Goal: Transaction & Acquisition: Purchase product/service

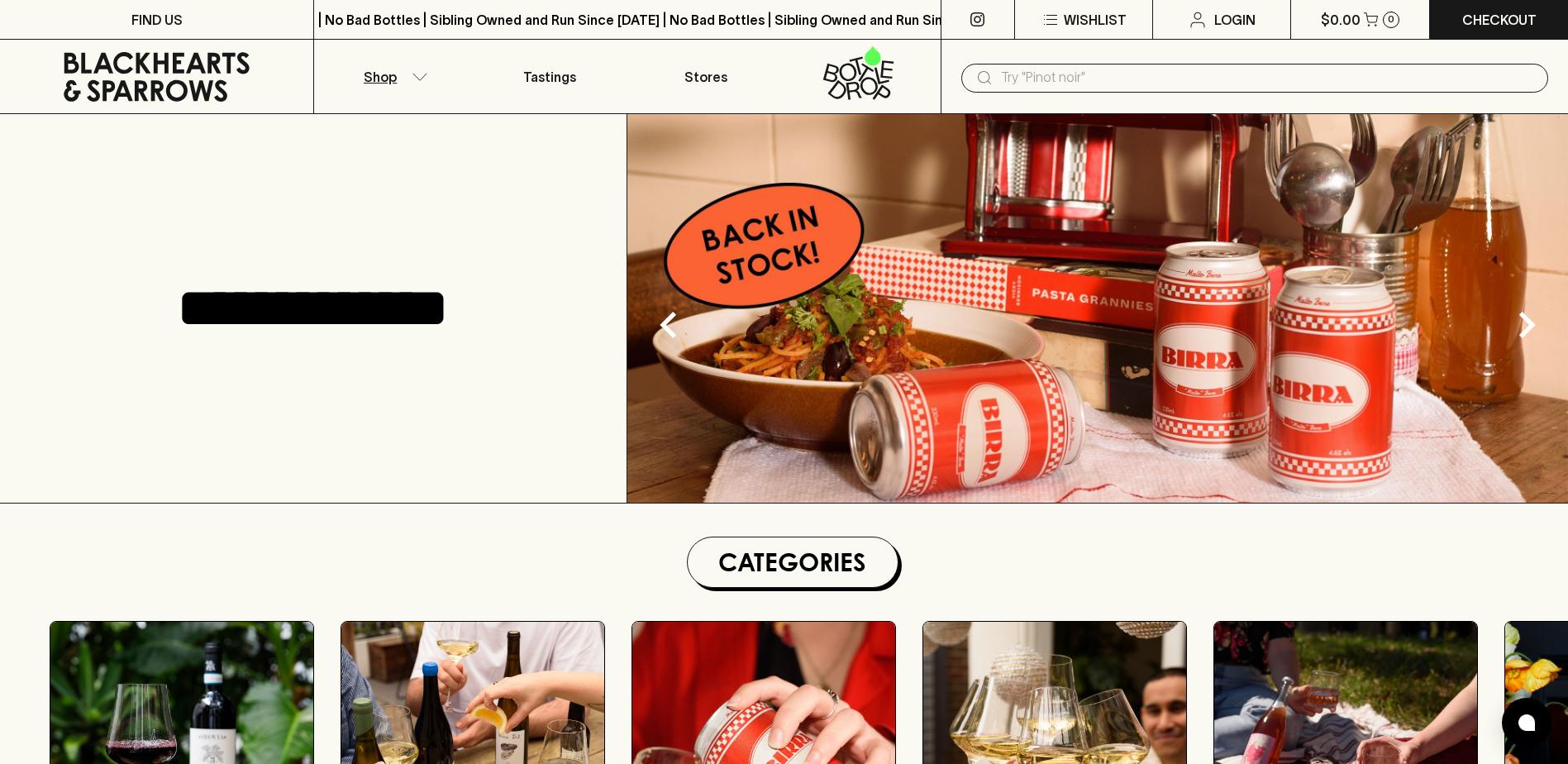
click at [423, 76] on icon "button" at bounding box center [420, 76] width 14 height 7
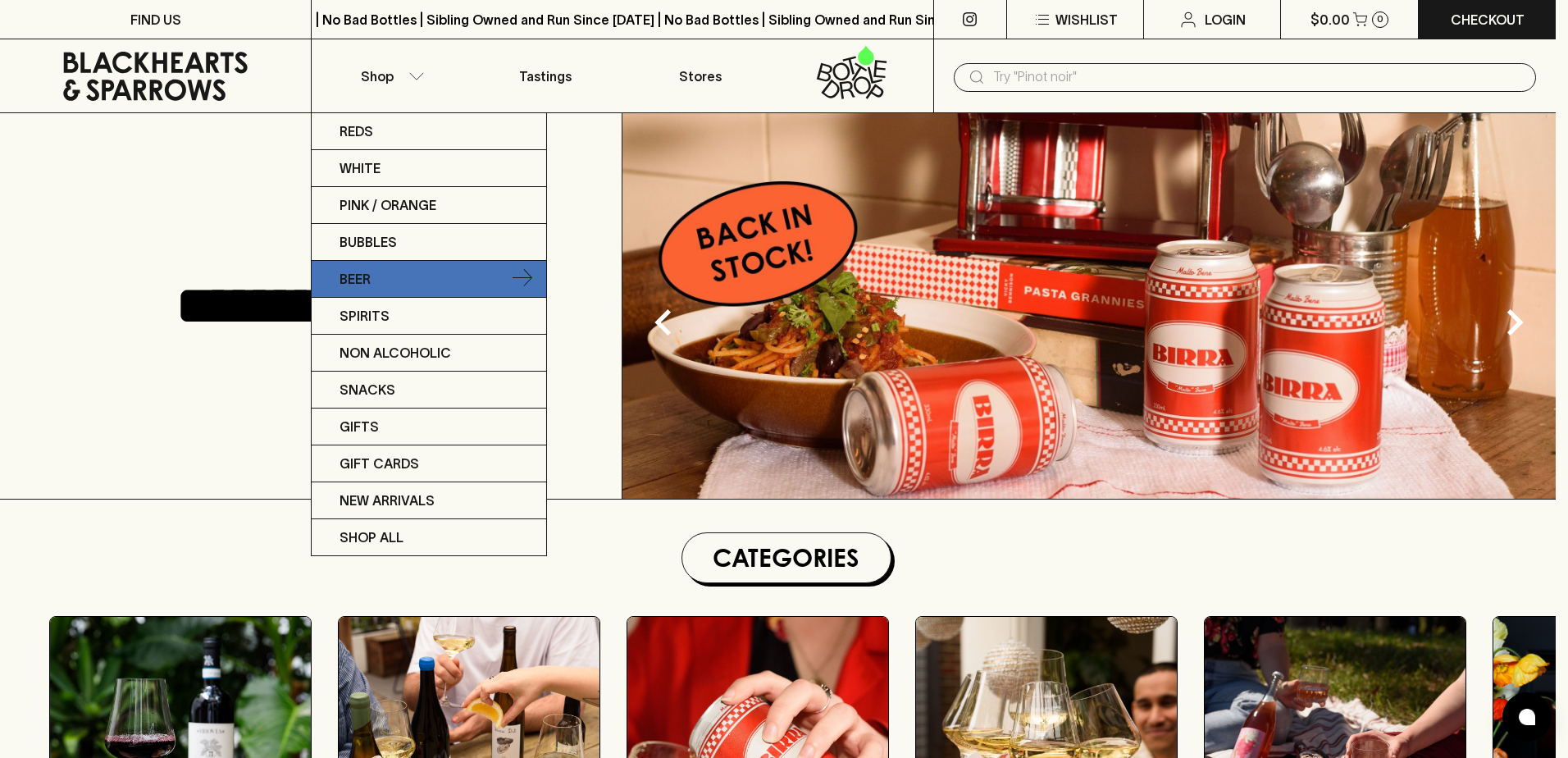
click at [399, 271] on link "Beer" at bounding box center [428, 279] width 235 height 37
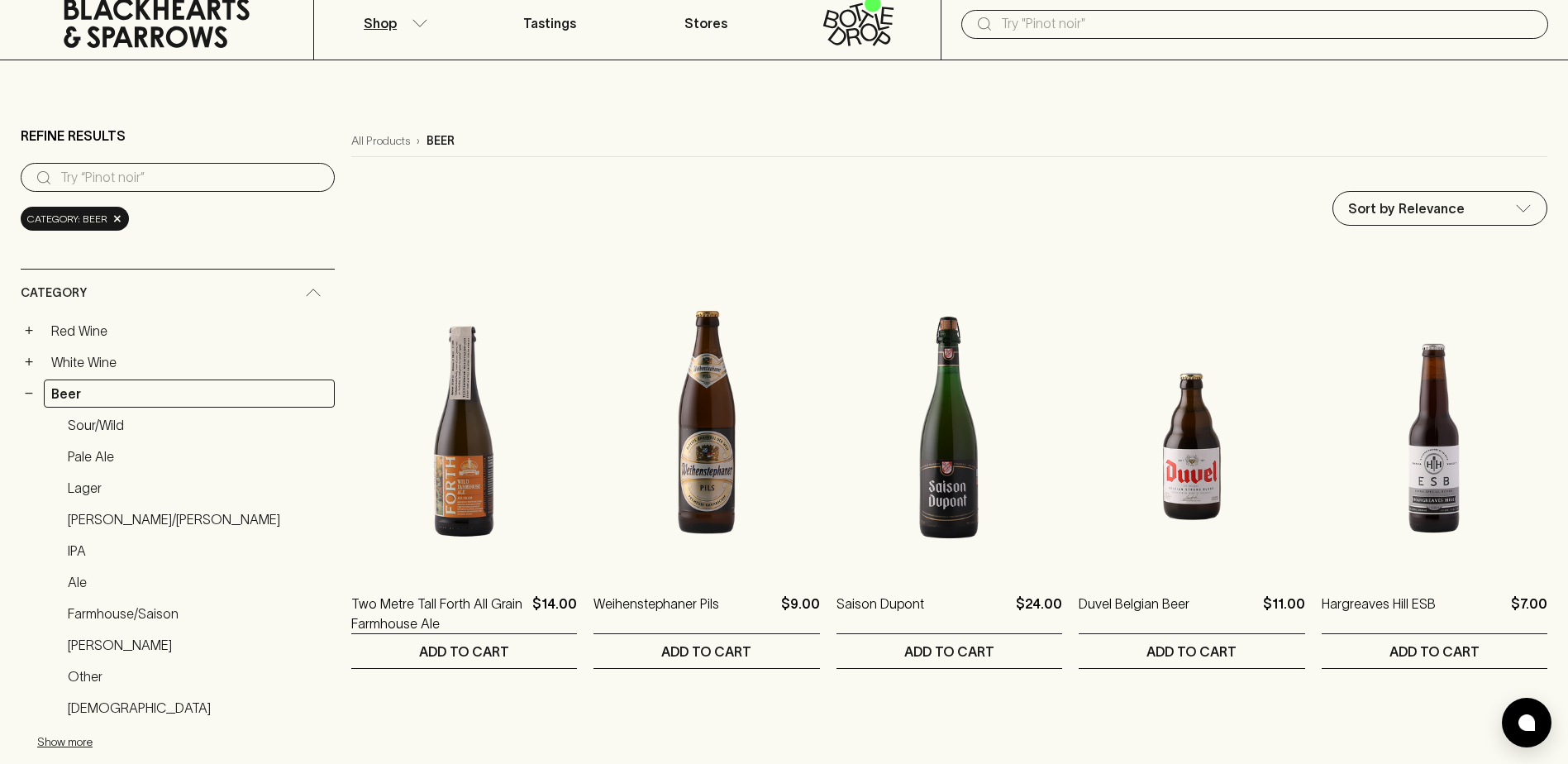
scroll to position [83, 0]
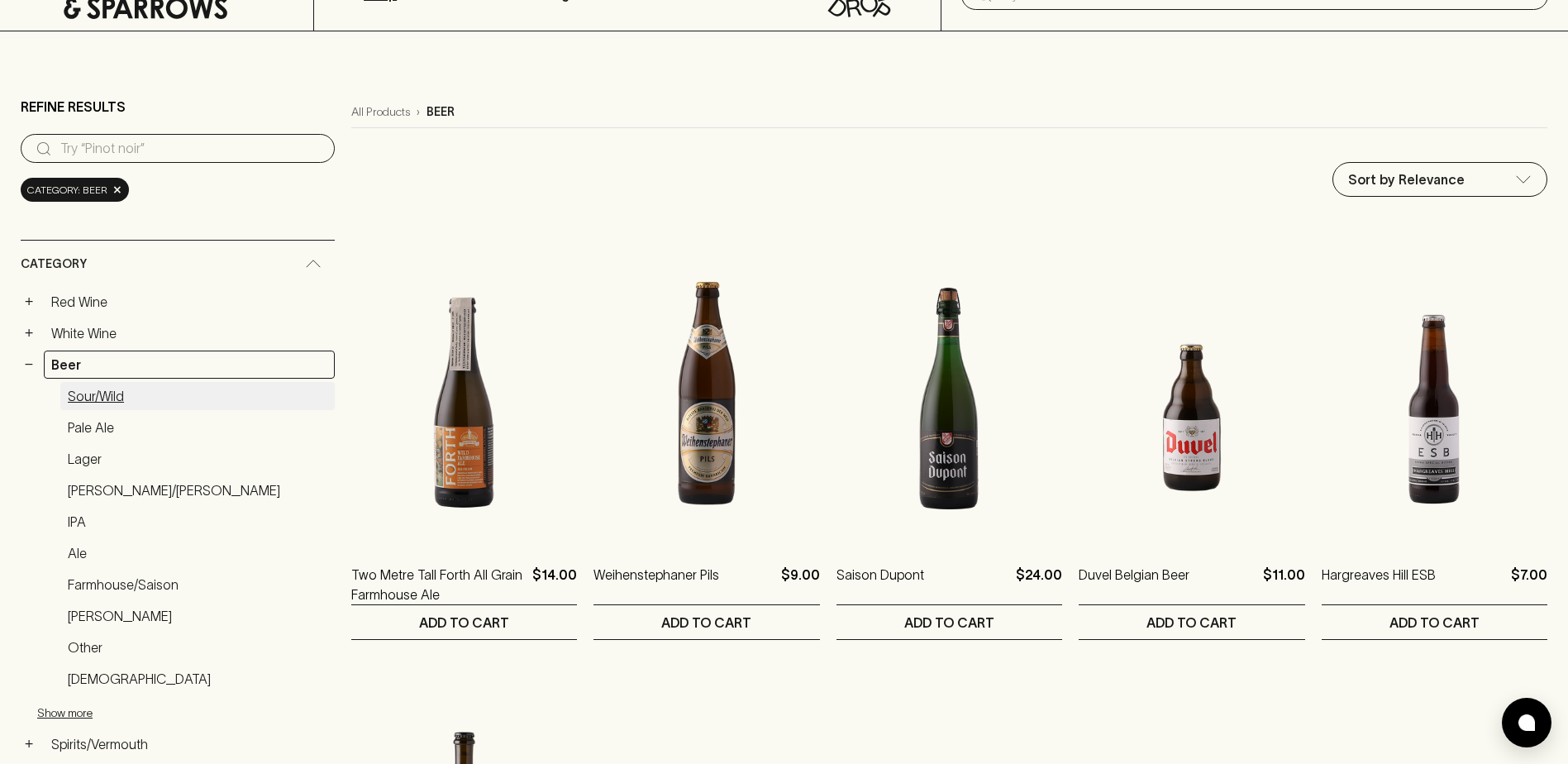
click at [102, 399] on link "Sour/Wild" at bounding box center [198, 396] width 275 height 28
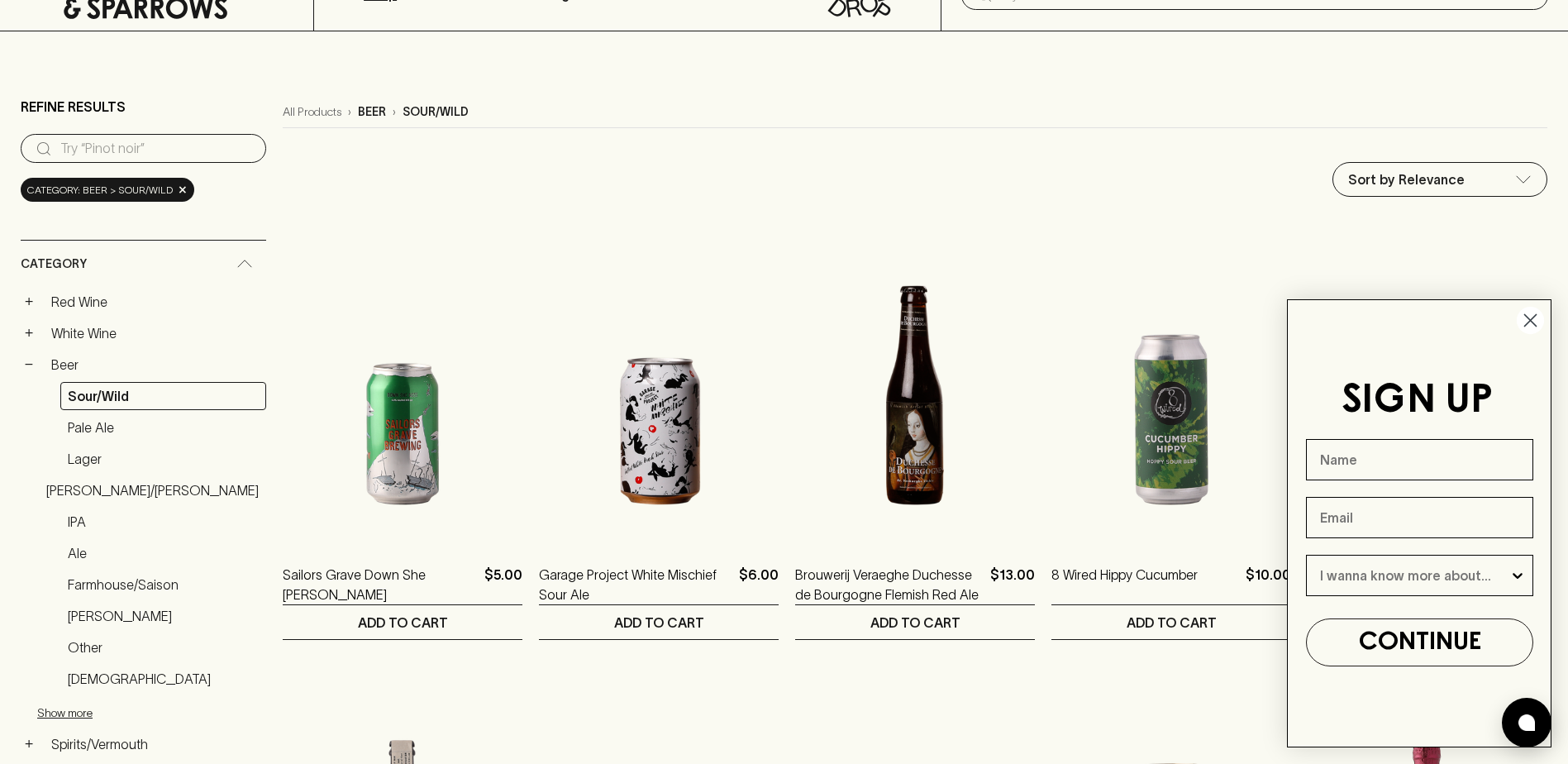
click at [1526, 320] on circle "Close dialog" at bounding box center [1530, 320] width 27 height 27
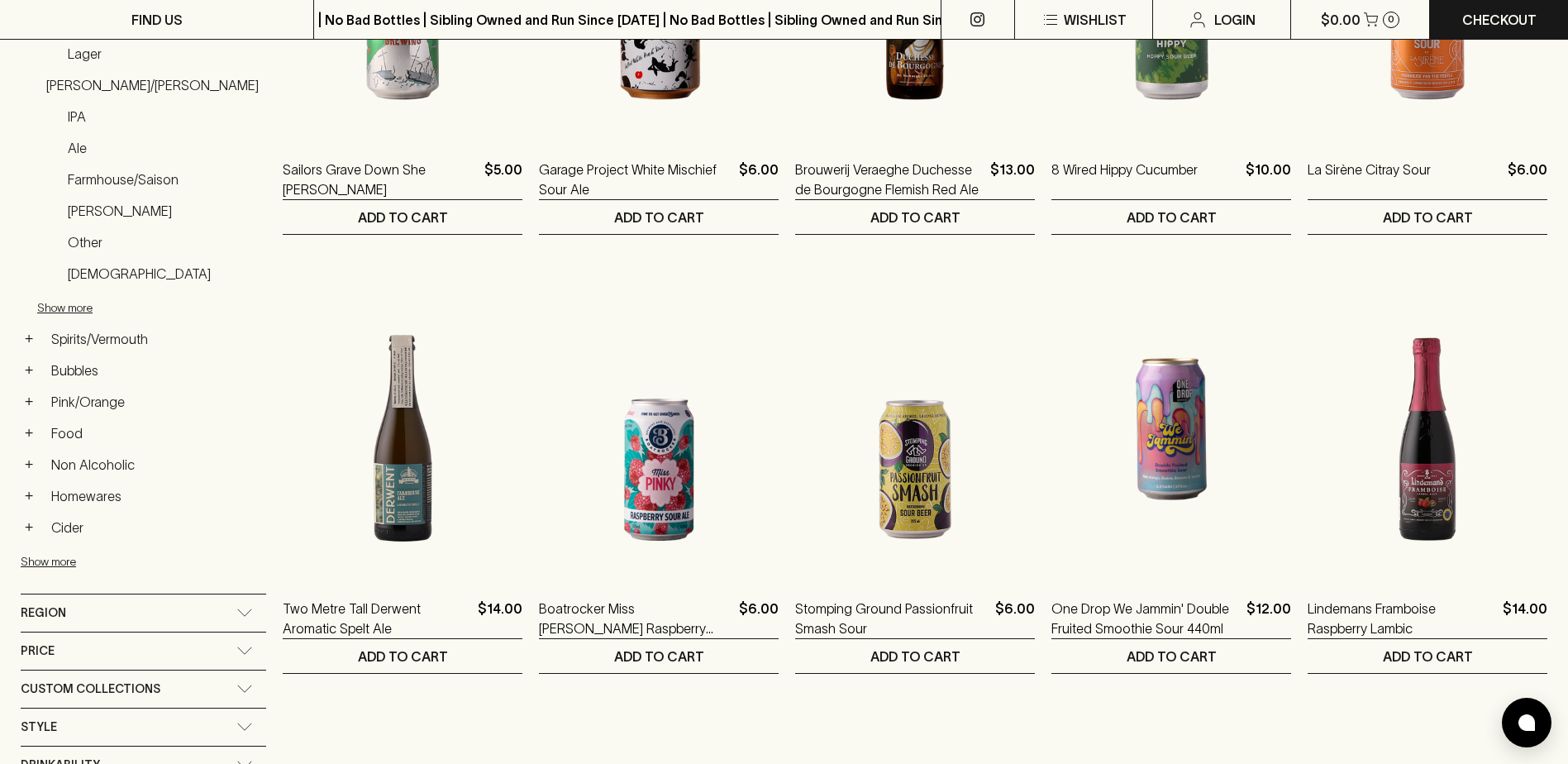
scroll to position [496, 0]
